Goal: Check status

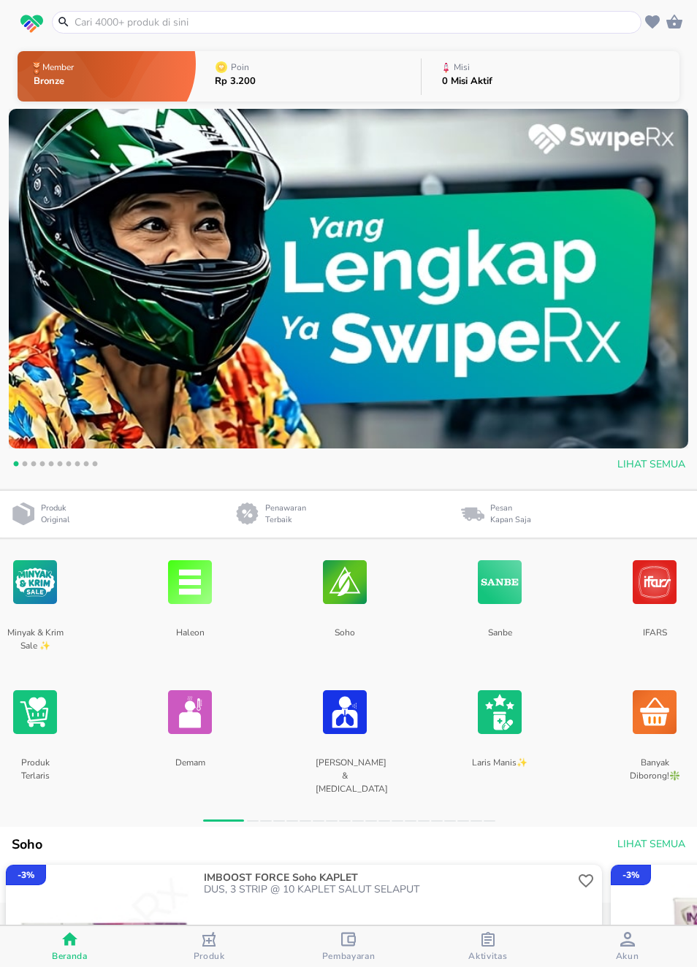
click at [478, 946] on div "Aktivitas" at bounding box center [487, 947] width 39 height 30
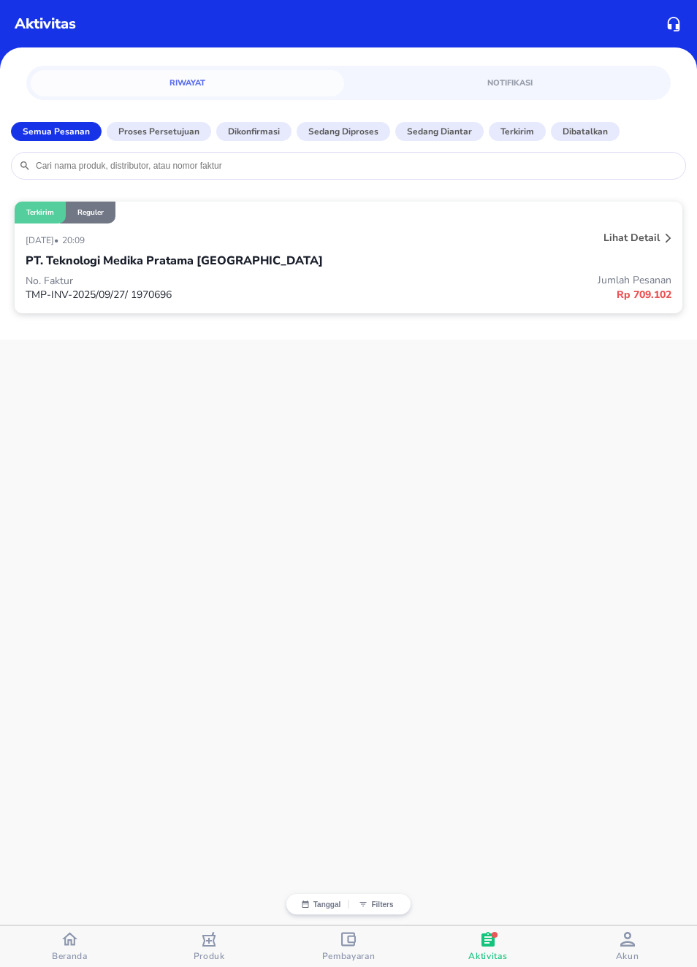
click at [663, 243] on div at bounding box center [669, 239] width 12 height 23
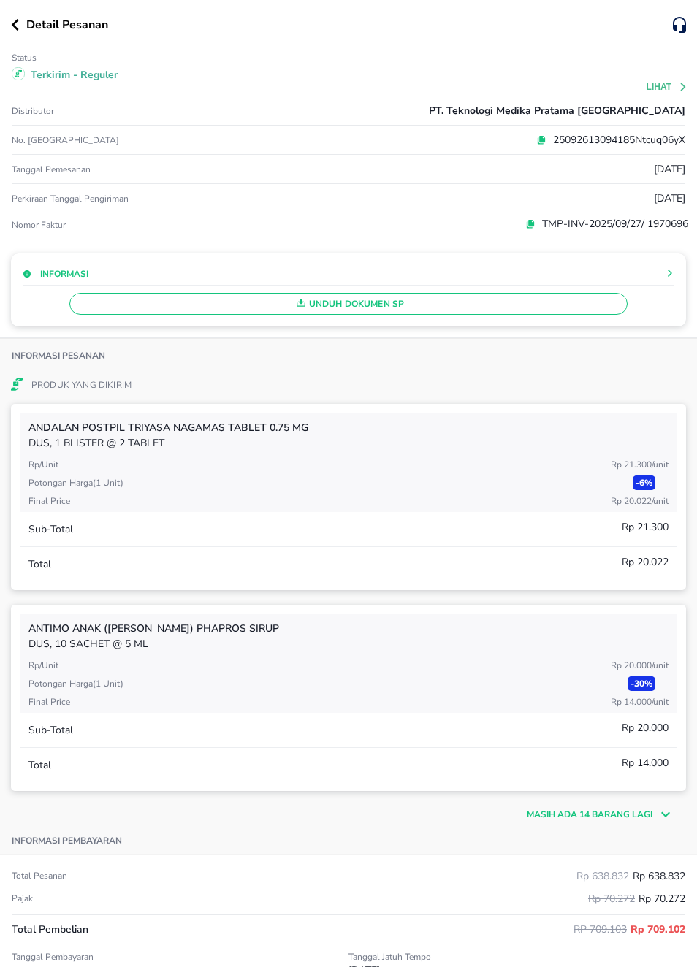
click at [669, 91] on button "Lihat" at bounding box center [668, 87] width 42 height 10
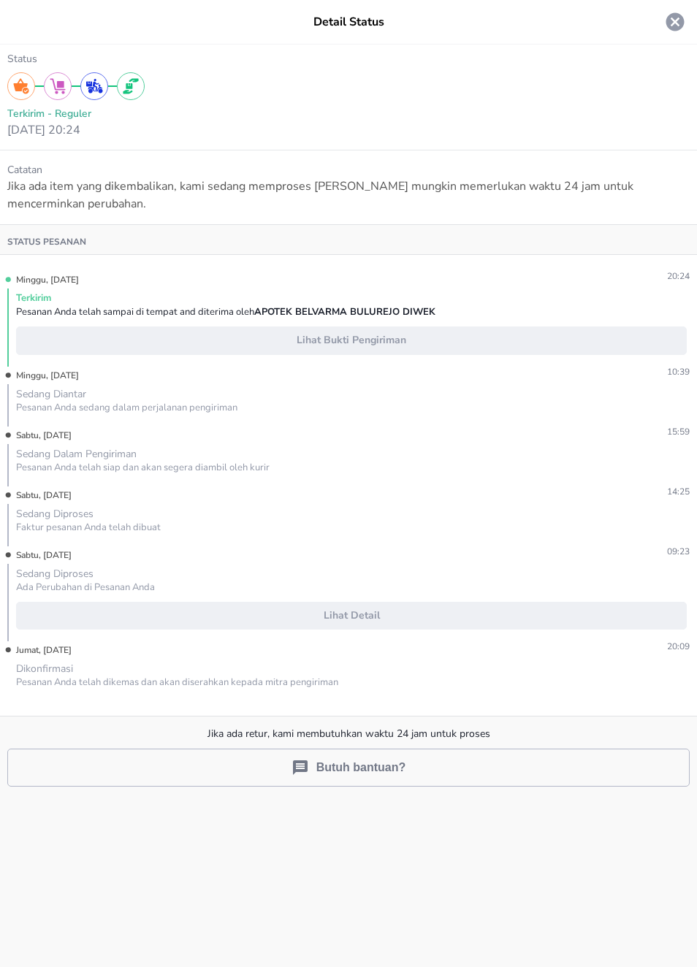
click at [399, 340] on span "Lihat Bukti Pengiriman" at bounding box center [352, 341] width 658 height 18
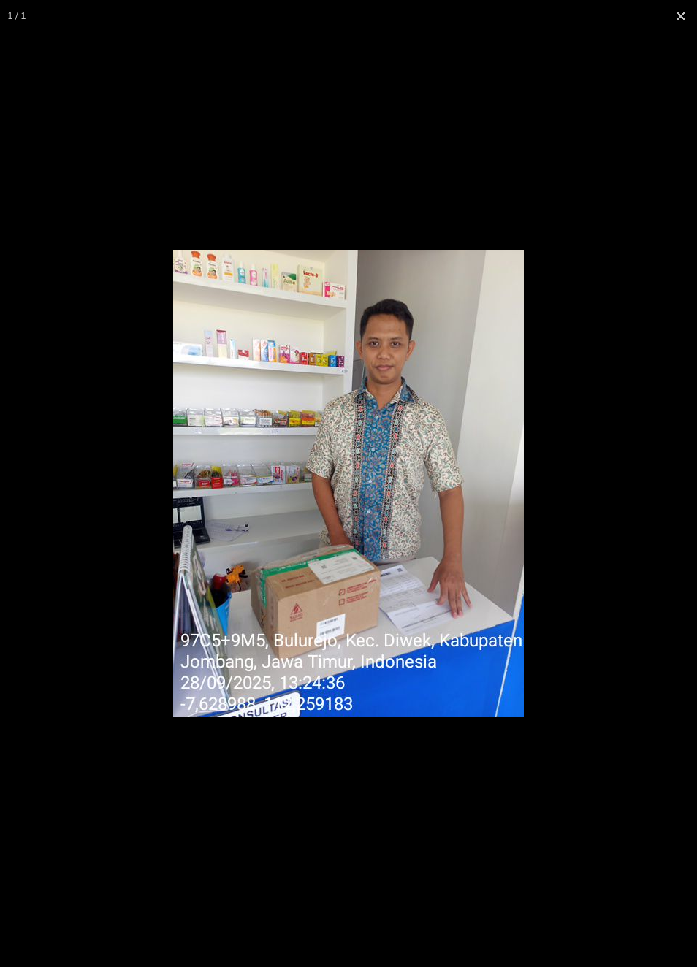
click at [679, 20] on button at bounding box center [681, 16] width 32 height 32
